Goal: Task Accomplishment & Management: Manage account settings

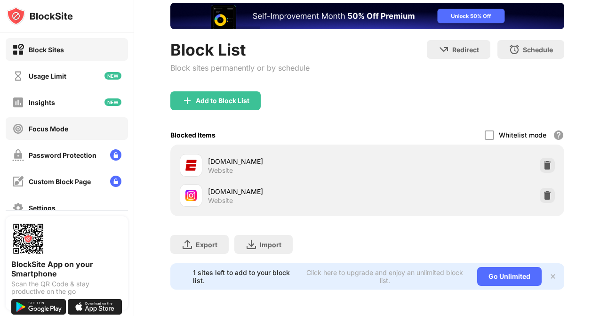
scroll to position [98, 0]
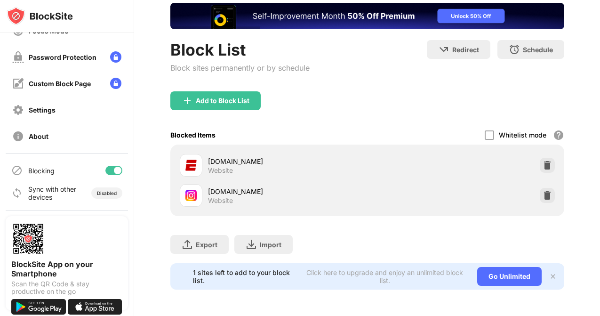
click at [114, 172] on div at bounding box center [118, 170] width 8 height 8
click at [111, 172] on div at bounding box center [113, 170] width 17 height 9
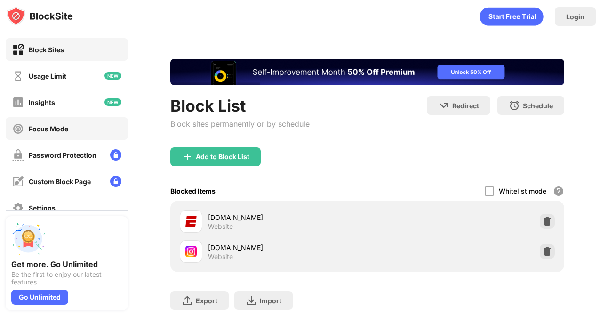
scroll to position [98, 0]
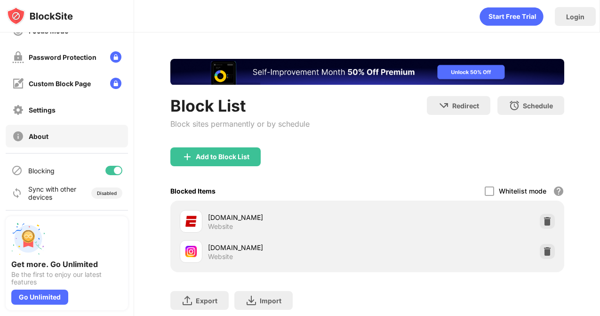
click at [109, 176] on div "Blocking" at bounding box center [67, 170] width 122 height 23
click at [114, 170] on div at bounding box center [118, 170] width 8 height 8
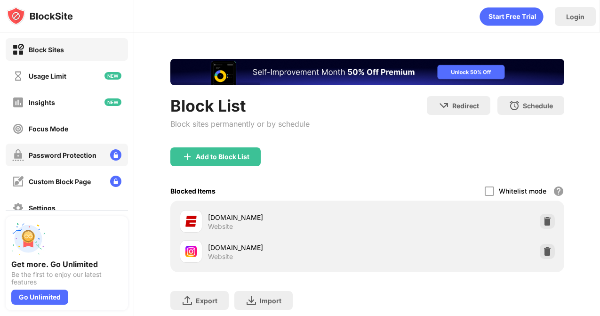
scroll to position [98, 0]
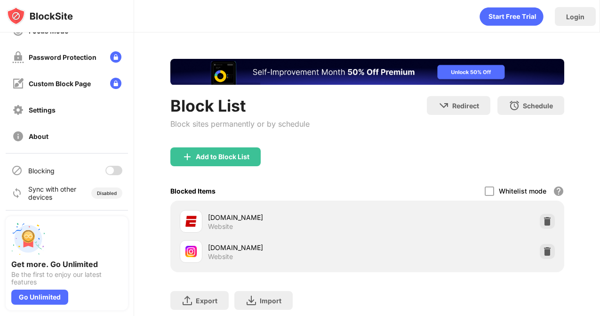
click at [97, 177] on div "Blocking" at bounding box center [67, 170] width 122 height 23
click at [109, 174] on div at bounding box center [113, 170] width 17 height 9
